Goal: Find specific page/section: Find specific page/section

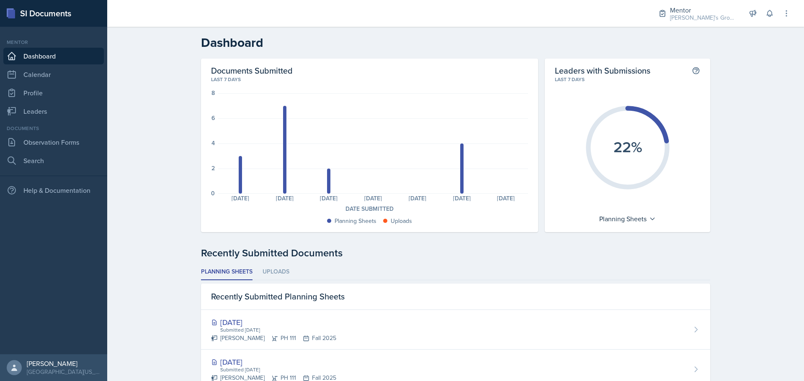
click at [174, 91] on div "Dashboard Documents Submitted Last 7 days 8 6 4 2 0 Planning Sheets: 3 Planning…" at bounding box center [455, 377] width 697 height 701
click at [684, 14] on div "[PERSON_NAME]'s Groups / Fall 2025" at bounding box center [703, 17] width 67 height 9
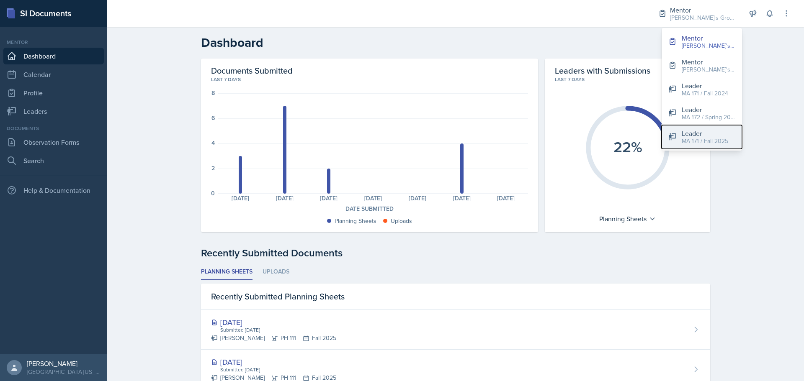
click at [707, 139] on div "MA 171 / Fall 2025" at bounding box center [705, 141] width 46 height 9
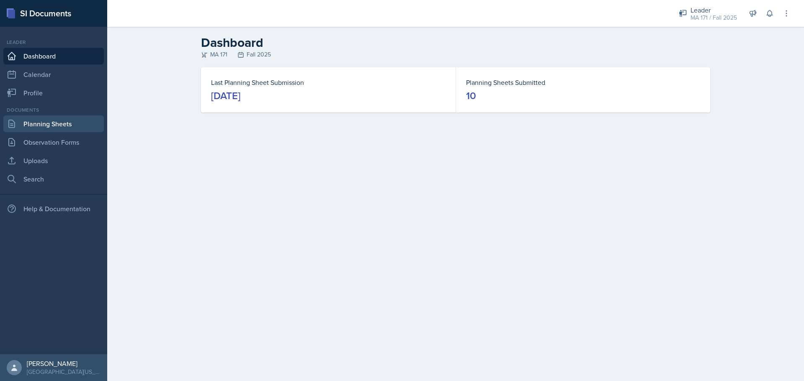
click at [83, 117] on link "Planning Sheets" at bounding box center [53, 124] width 100 height 17
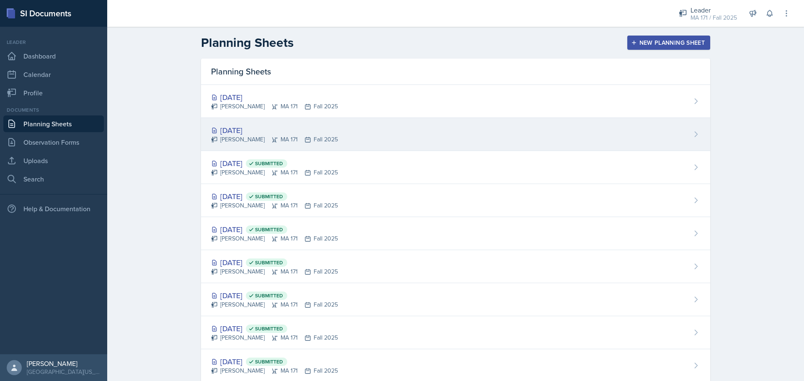
click at [340, 126] on div "[DATE] [PERSON_NAME] MA 171 Fall 2025" at bounding box center [455, 134] width 509 height 33
